Goal: Task Accomplishment & Management: Manage account settings

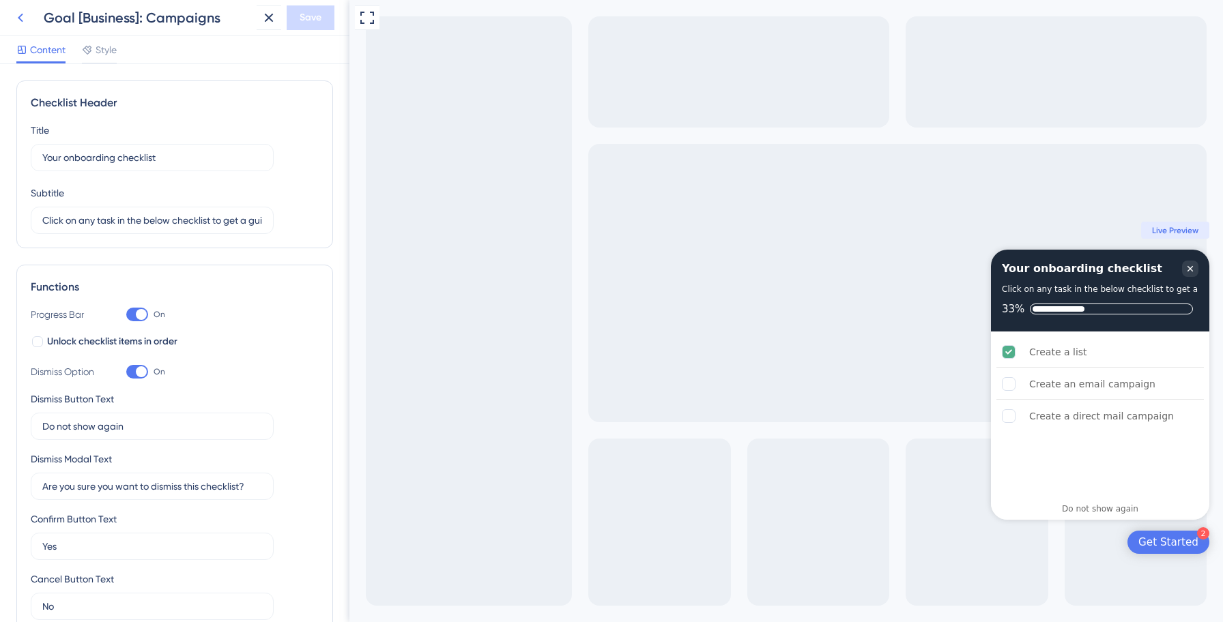
click at [25, 20] on icon at bounding box center [20, 18] width 16 height 16
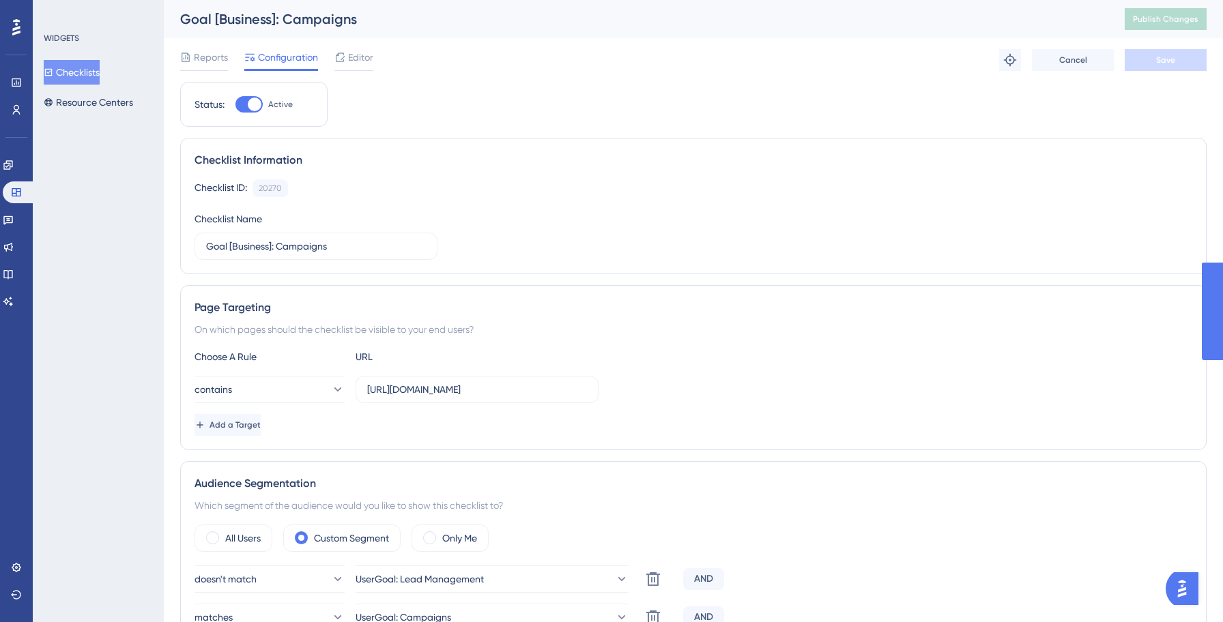
click at [90, 76] on button "Checklists" at bounding box center [72, 72] width 56 height 25
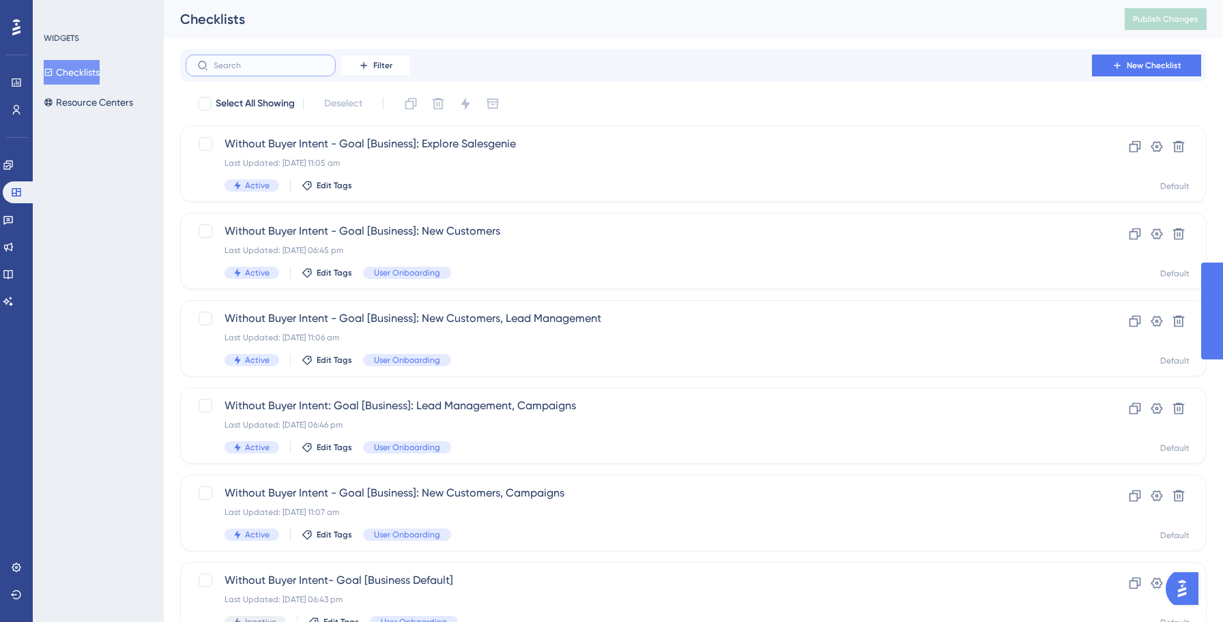
click at [306, 70] on input "text" at bounding box center [269, 66] width 111 height 10
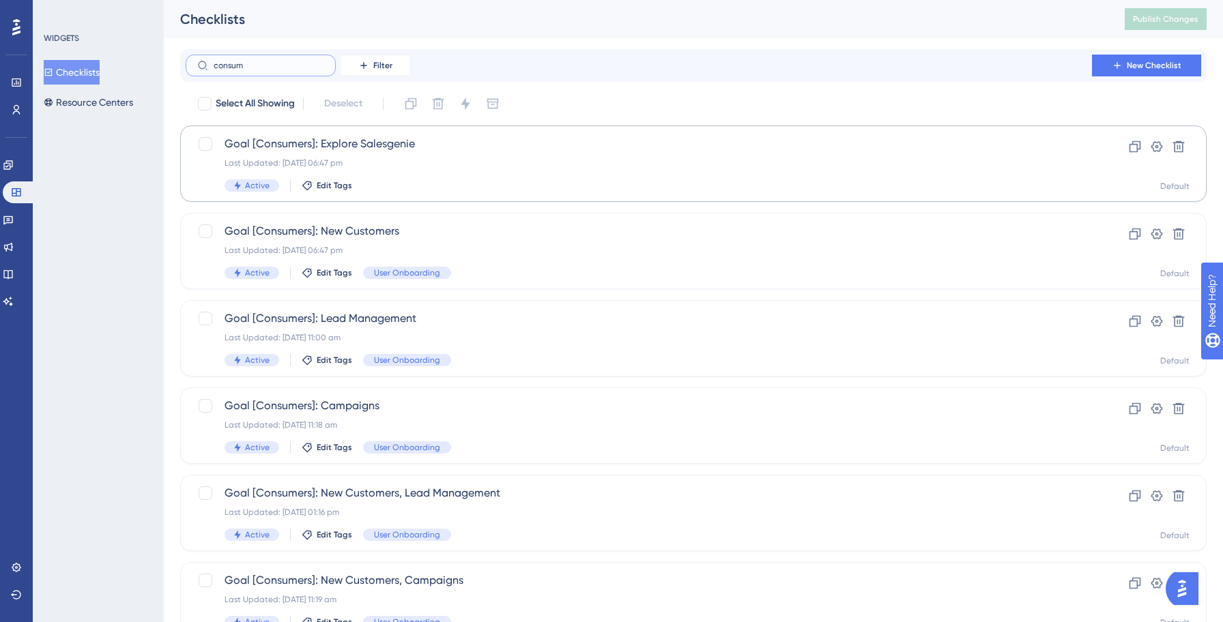
type input "consum"
click at [406, 181] on div "Active Edit Tags" at bounding box center [638, 185] width 828 height 12
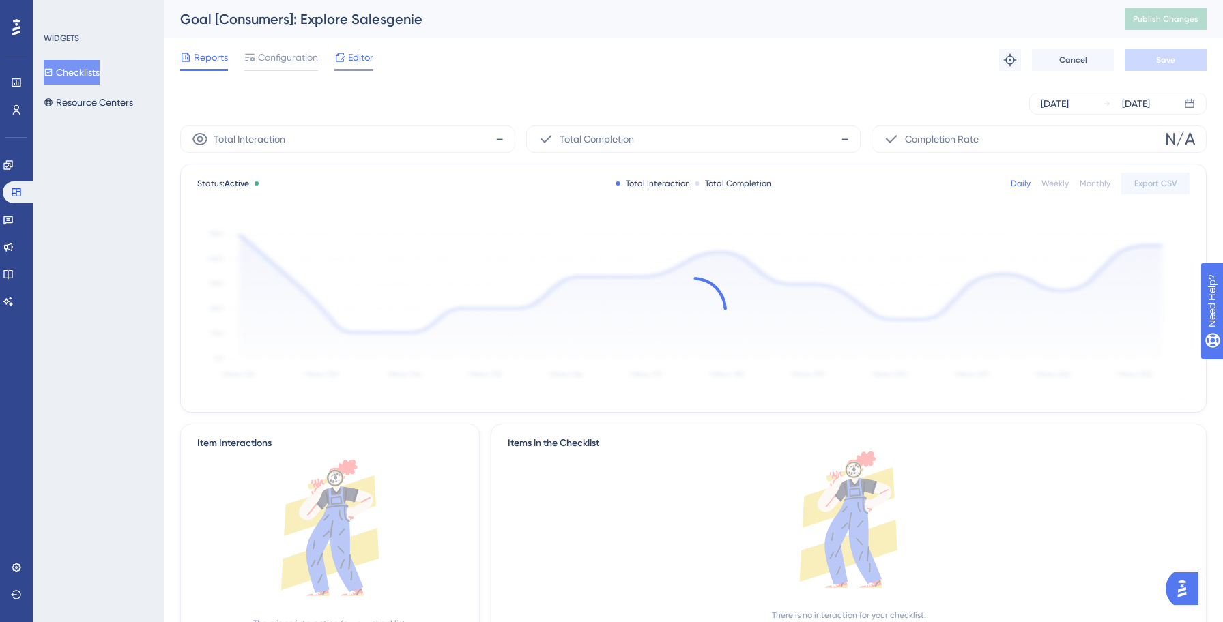
click at [358, 64] on span "Editor" at bounding box center [360, 57] width 25 height 16
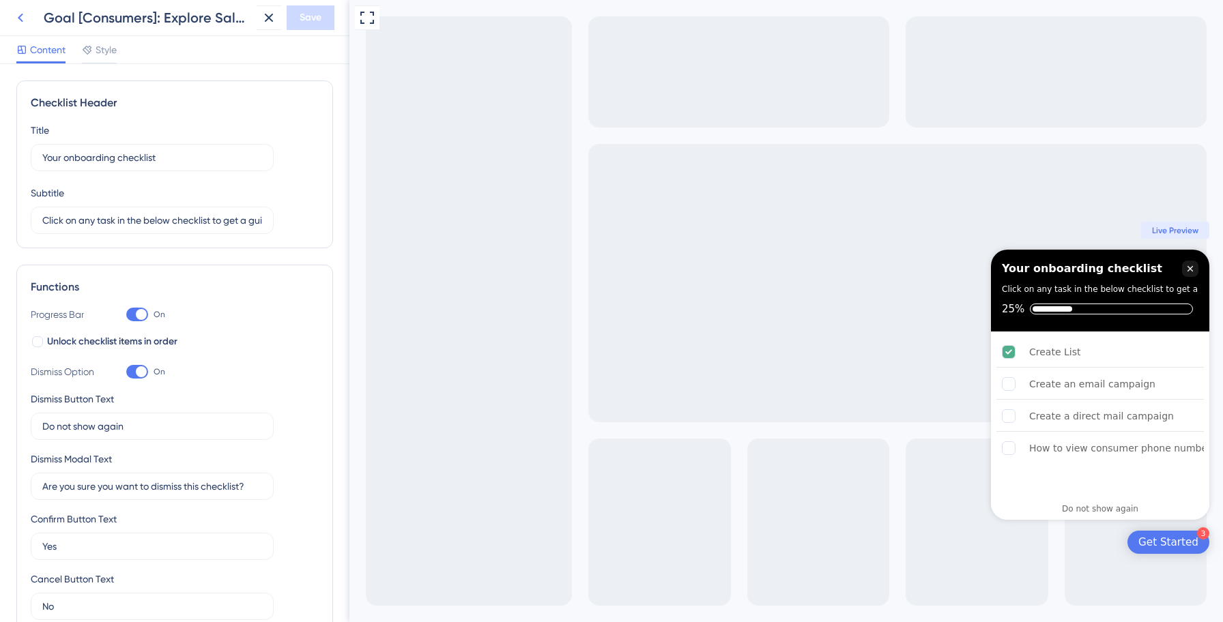
click at [23, 21] on icon at bounding box center [20, 18] width 16 height 16
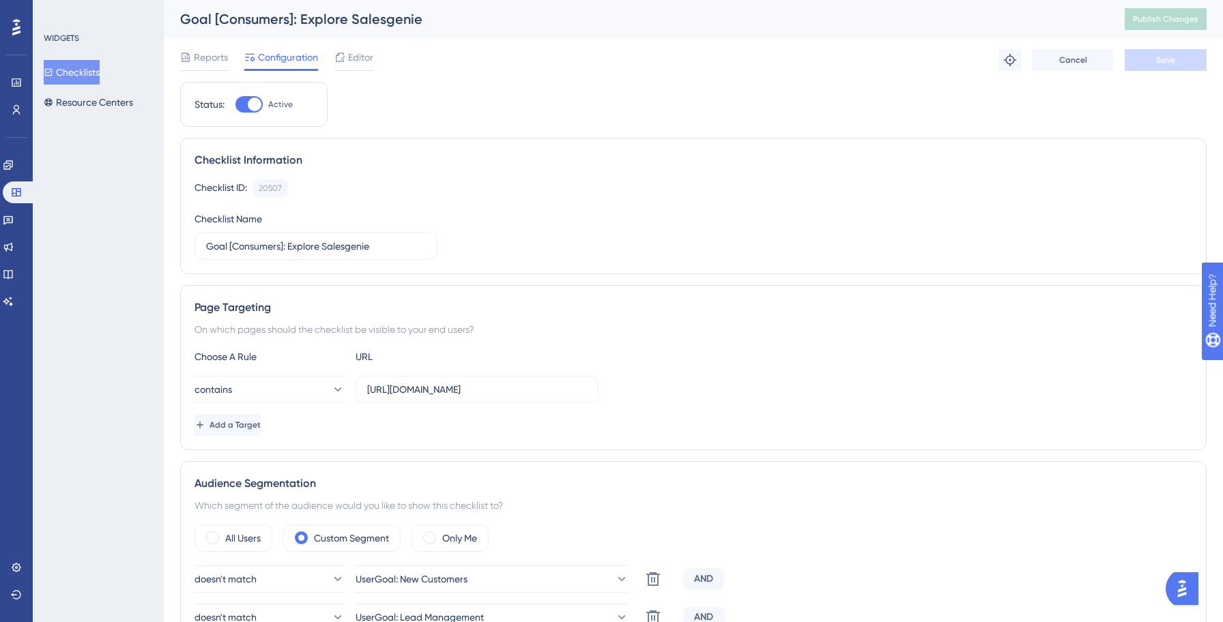
click at [86, 70] on button "Checklists" at bounding box center [72, 72] width 56 height 25
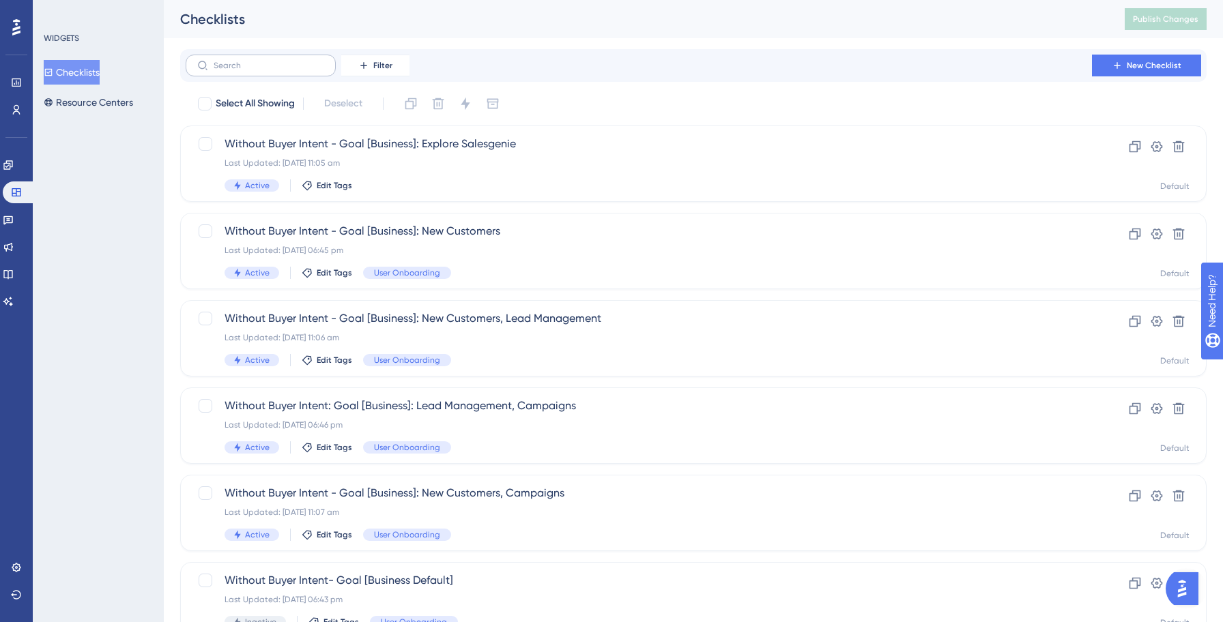
click at [254, 71] on label at bounding box center [261, 66] width 150 height 22
click at [254, 70] on input "text" at bounding box center [269, 66] width 111 height 10
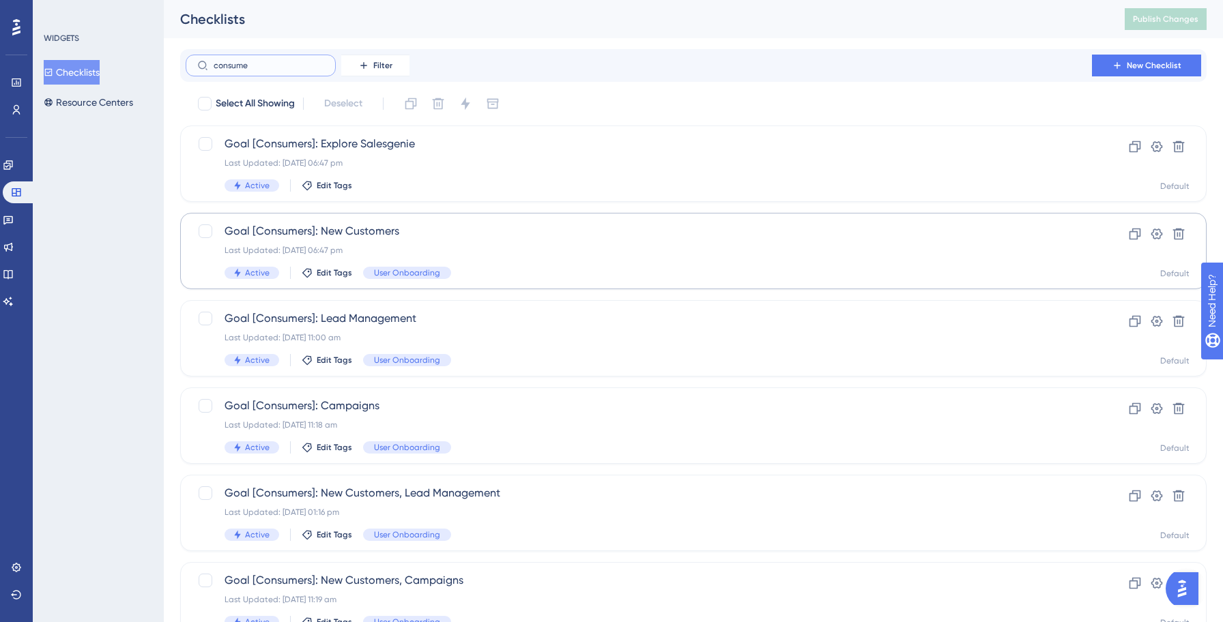
type input "consume"
click at [308, 244] on div "Goal [Consumers]: New Customers Last Updated: [DATE] 06:47 pm Active Edit Tags …" at bounding box center [638, 251] width 828 height 56
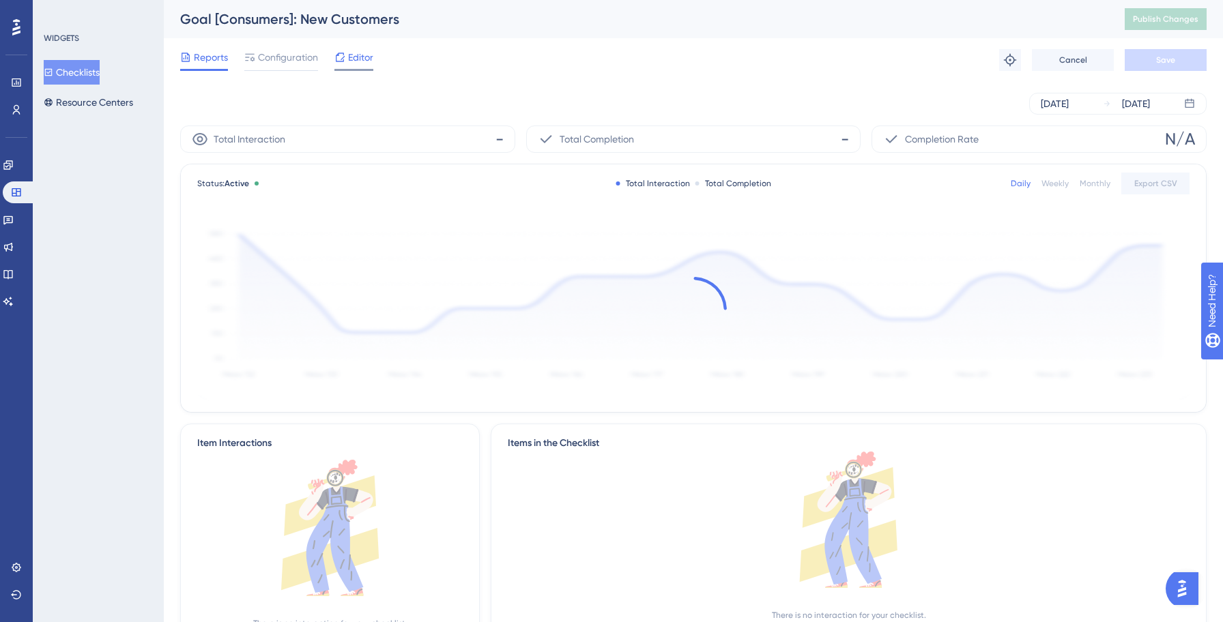
click at [346, 55] on div "Editor" at bounding box center [353, 57] width 39 height 16
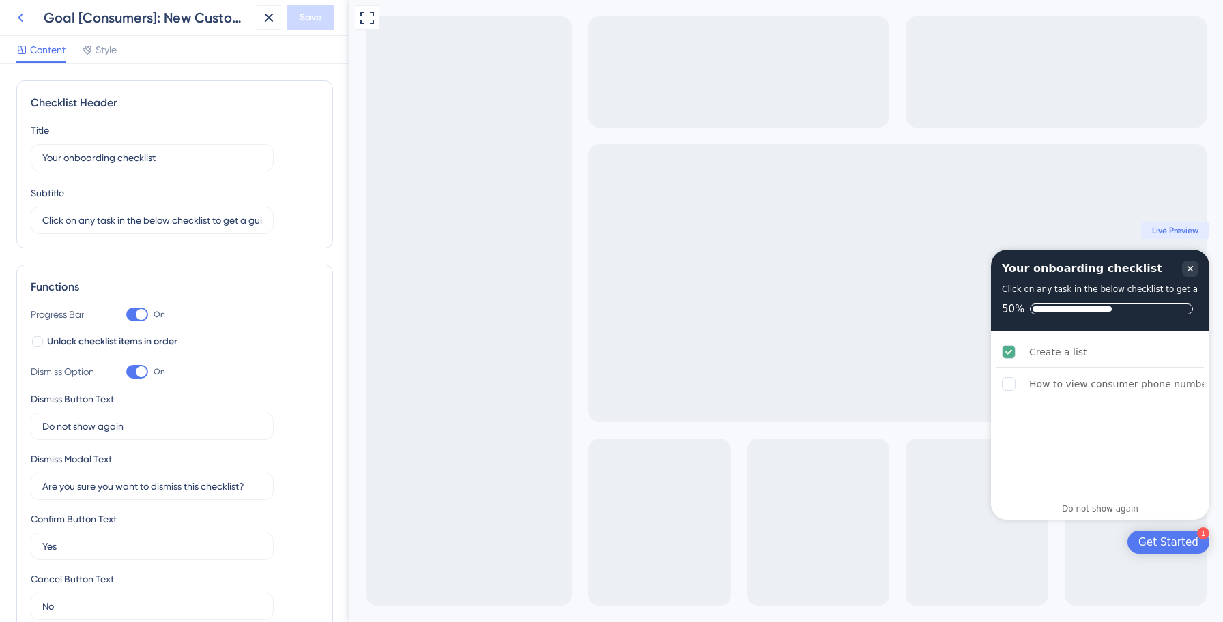
click at [25, 16] on icon at bounding box center [20, 18] width 16 height 16
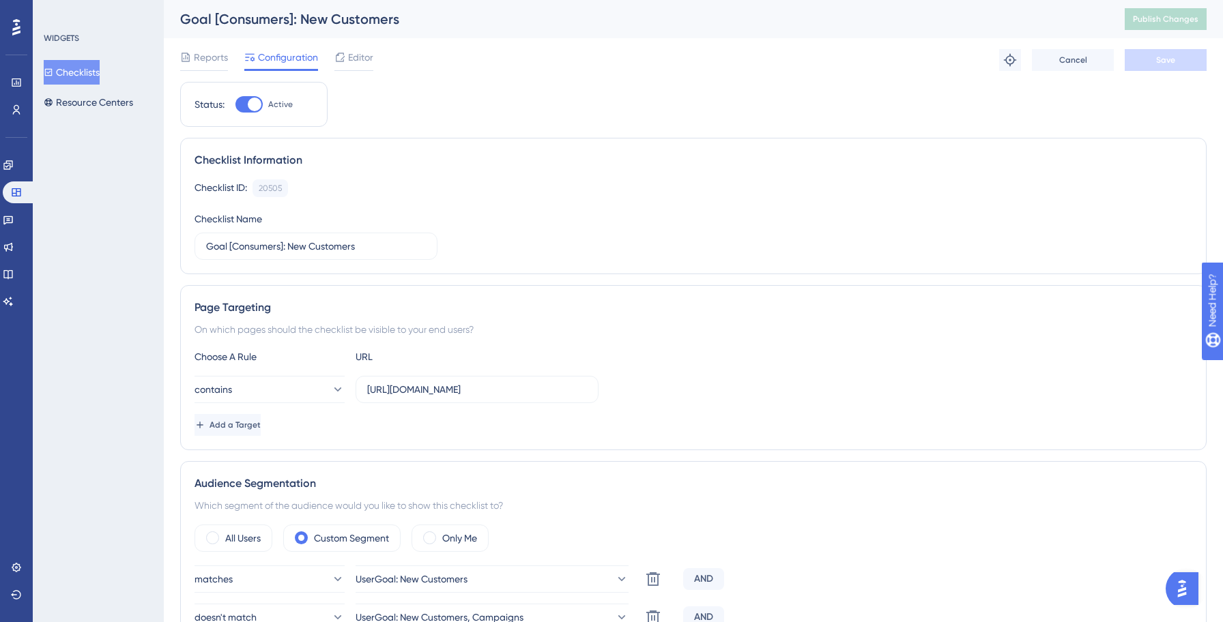
click at [90, 70] on button "Checklists" at bounding box center [72, 72] width 56 height 25
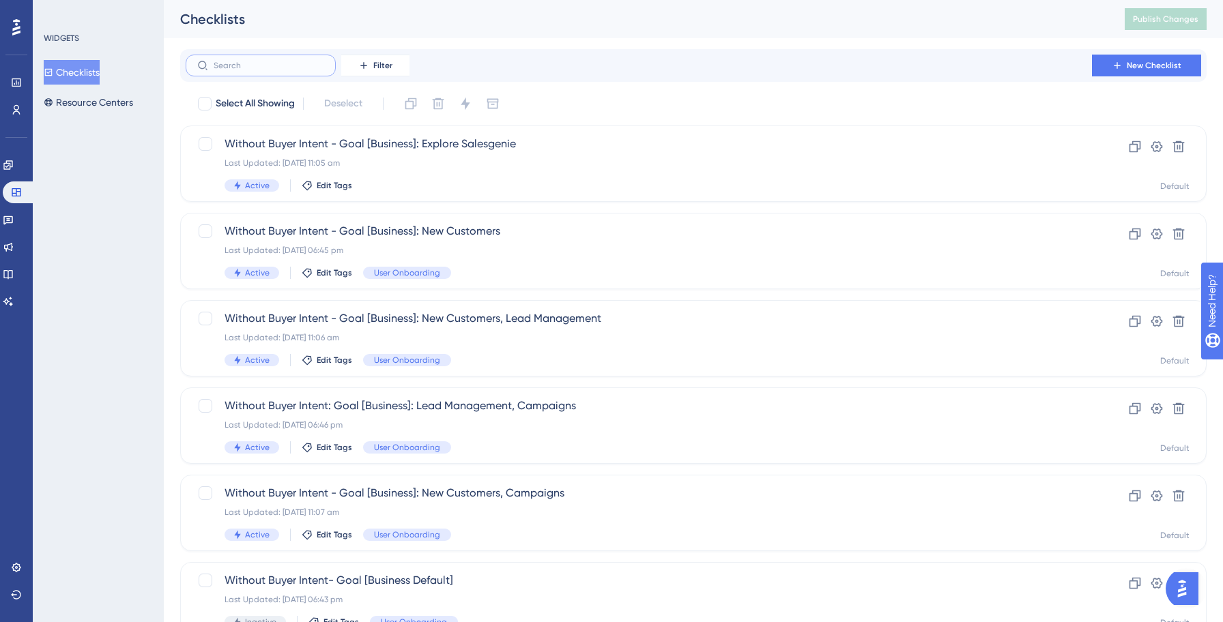
click at [272, 63] on input "text" at bounding box center [269, 66] width 111 height 10
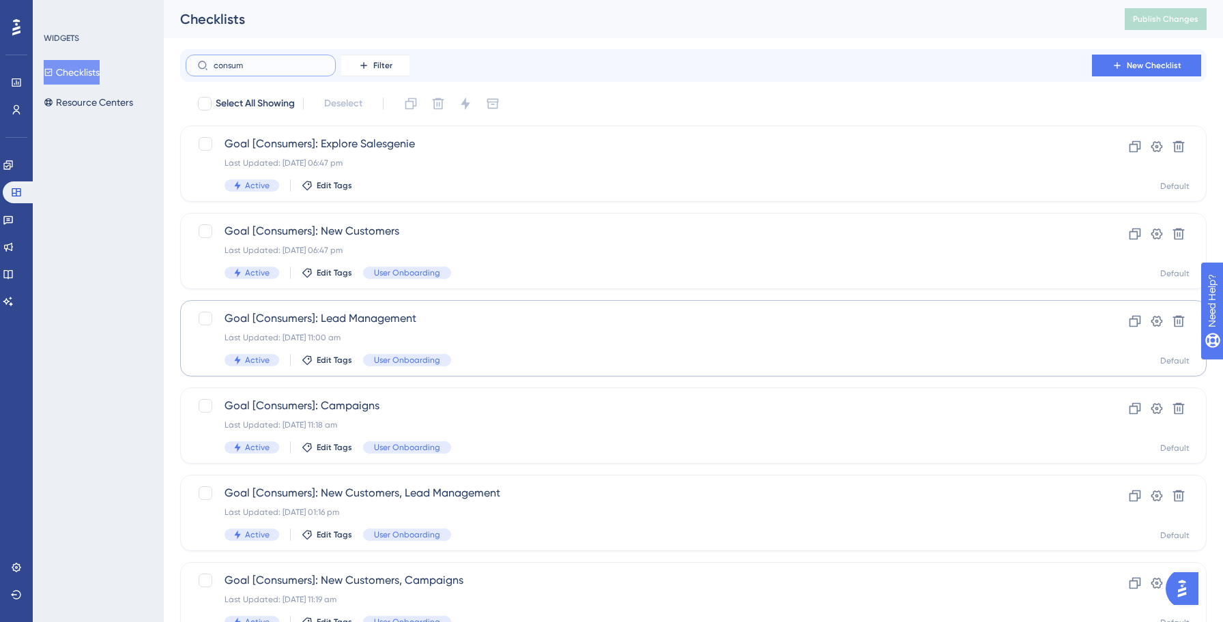
type input "consum"
click at [390, 314] on span "Goal [Consumers]: Lead Management" at bounding box center [638, 318] width 828 height 16
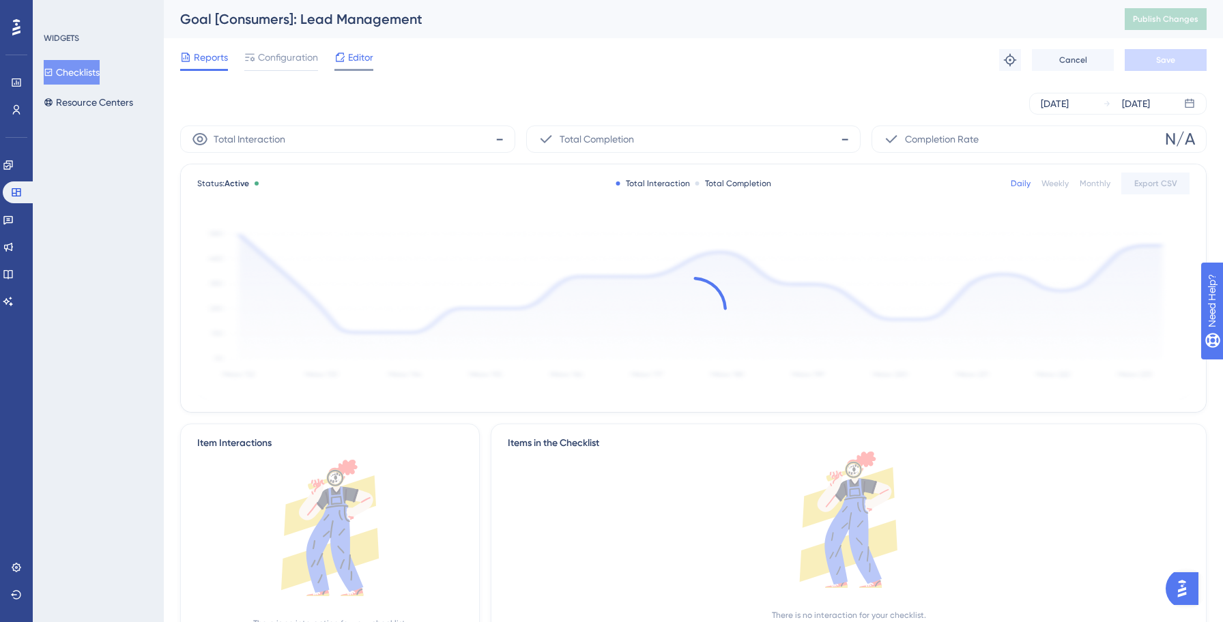
click at [342, 70] on div at bounding box center [353, 70] width 39 height 2
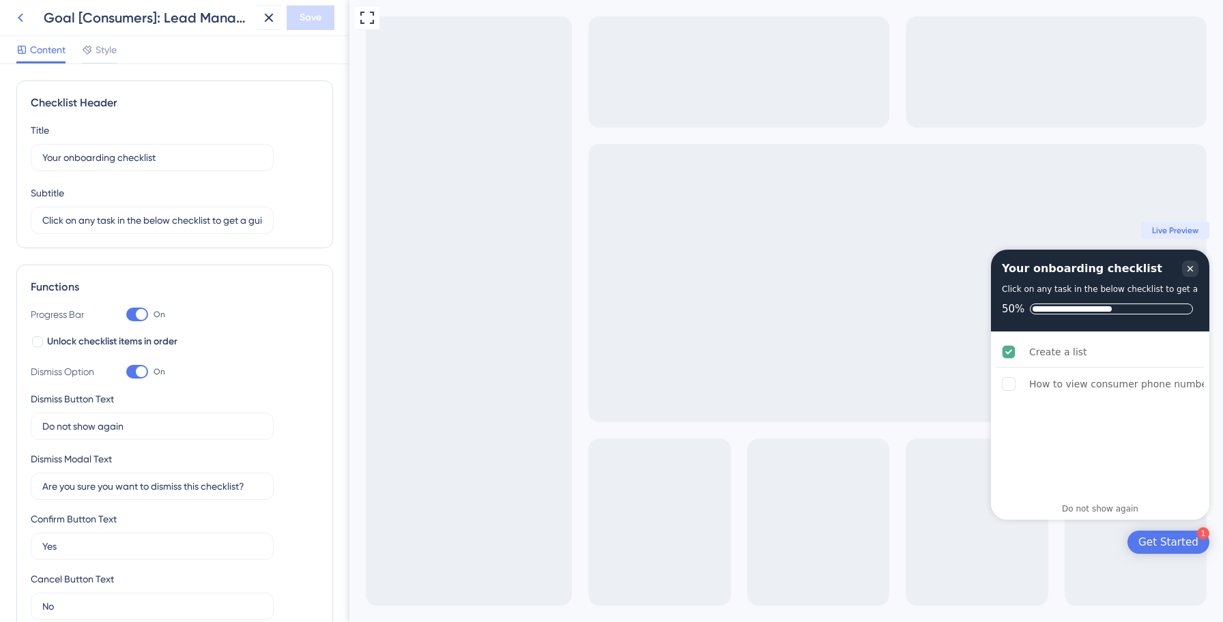
click at [18, 18] on icon at bounding box center [20, 18] width 5 height 9
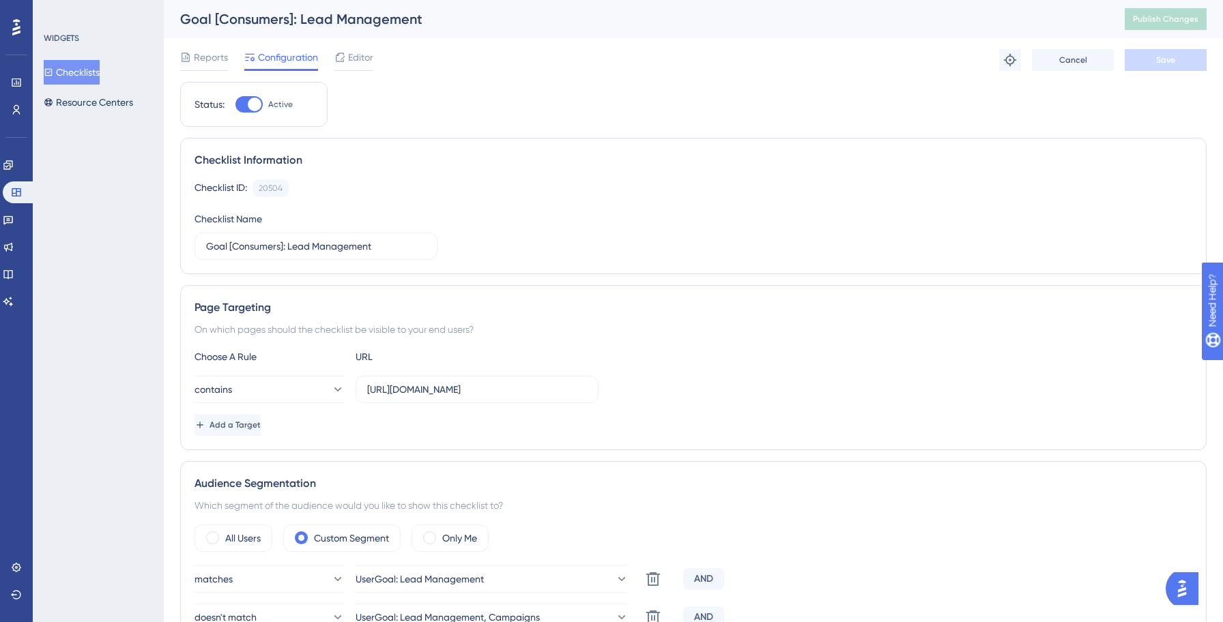
click at [94, 78] on button "Checklists" at bounding box center [72, 72] width 56 height 25
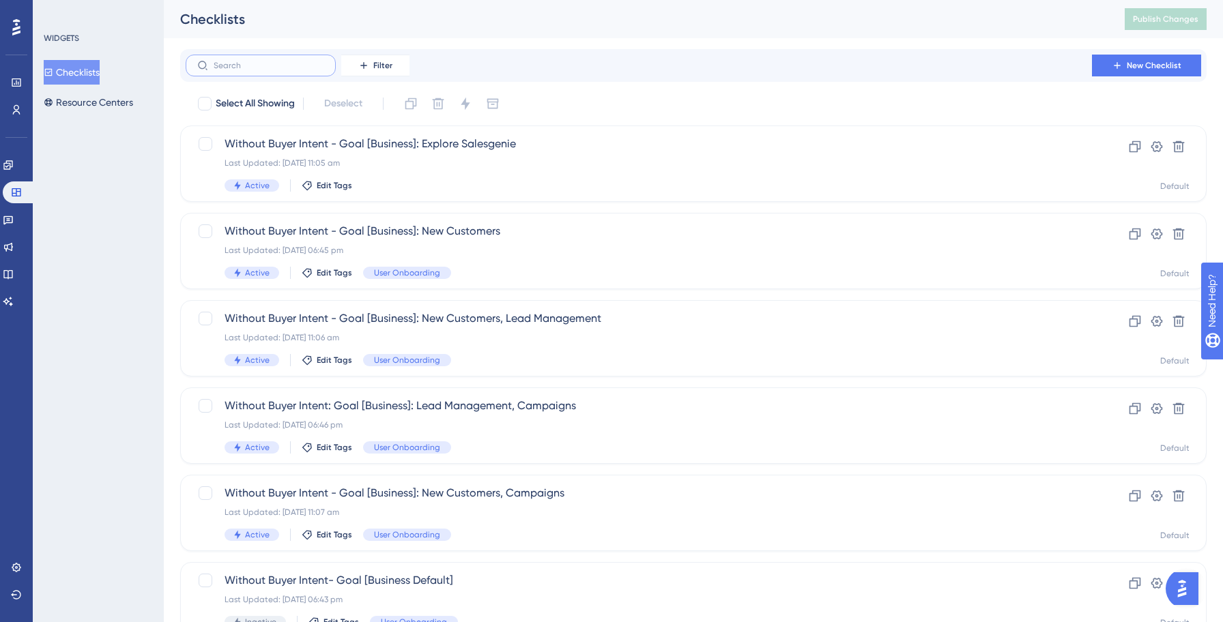
click at [266, 65] on input "text" at bounding box center [269, 66] width 111 height 10
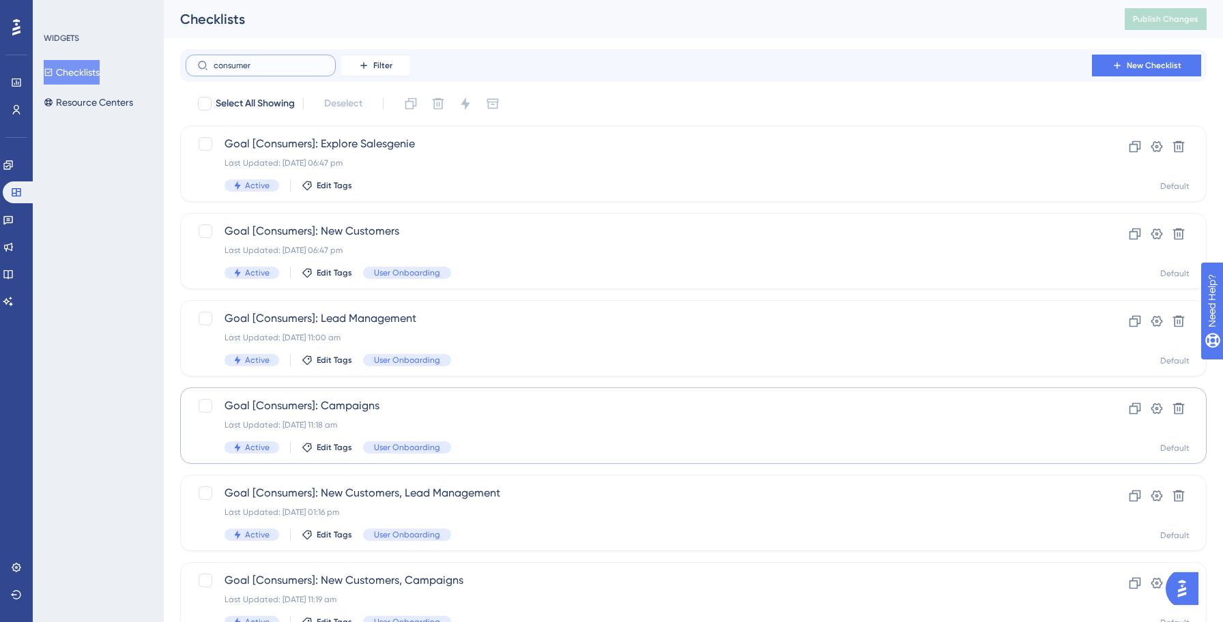
type input "consumer"
click at [387, 403] on span "Goal [Consumers]: Campaigns" at bounding box center [638, 406] width 828 height 16
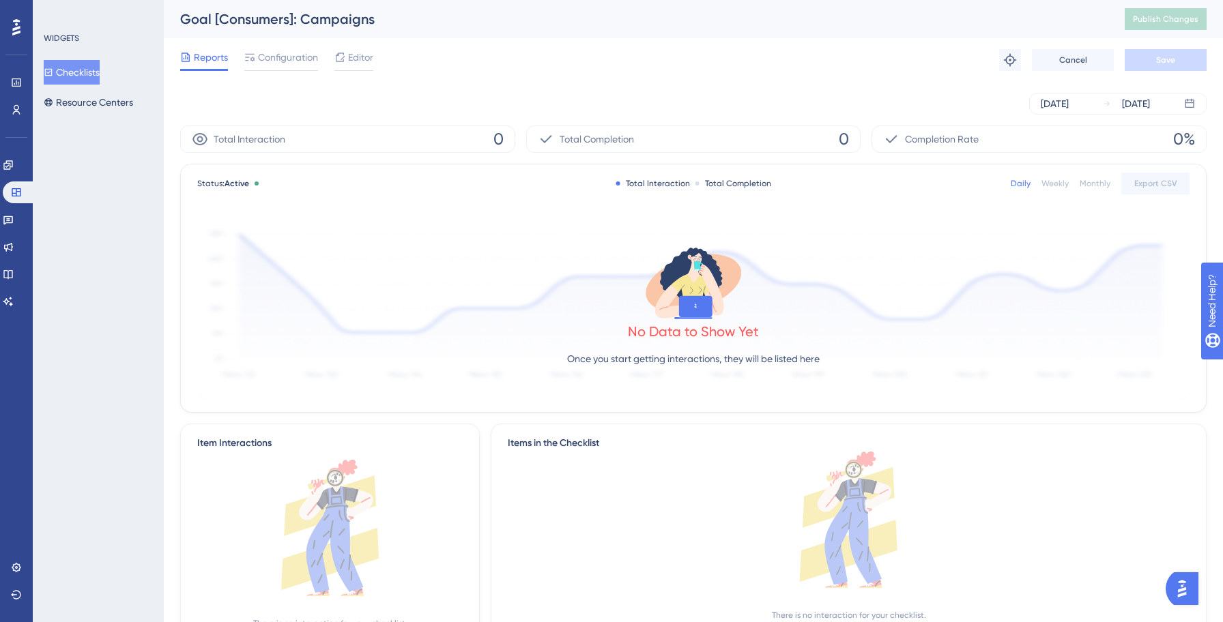
click at [637, 70] on div "Reports Configuration Editor Troubleshoot Cancel Save" at bounding box center [693, 60] width 1026 height 44
